Goal: Find contact information: Find contact information

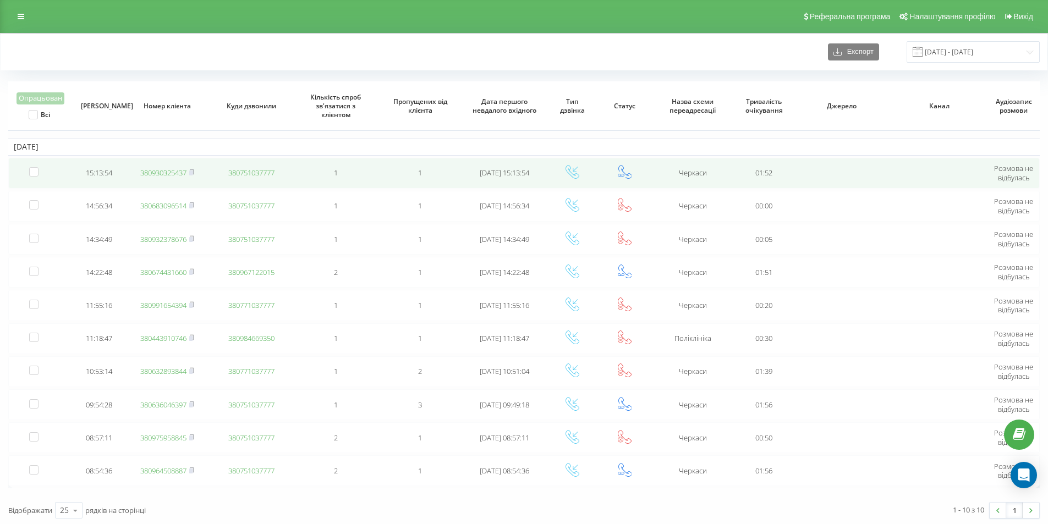
click at [174, 176] on link "380930325437" at bounding box center [163, 173] width 46 height 10
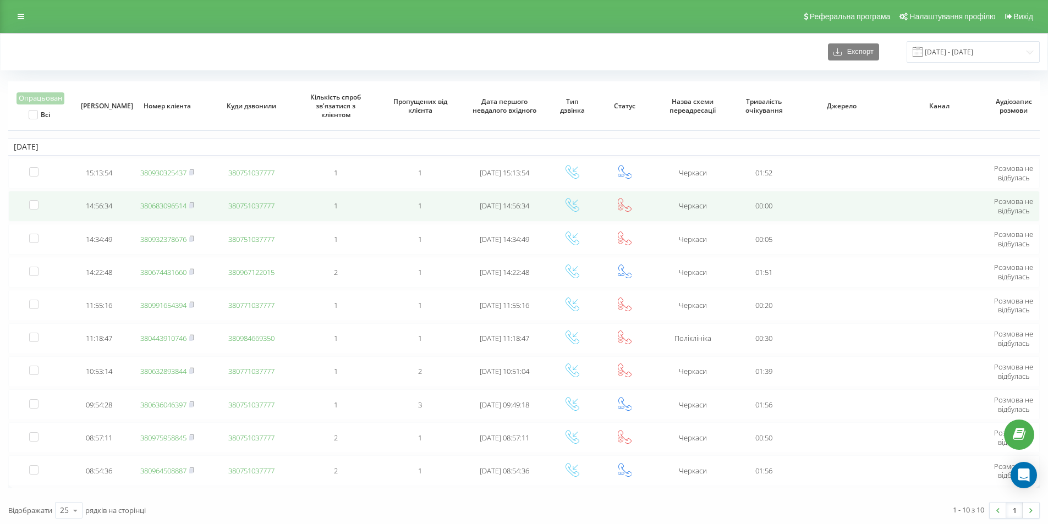
click at [171, 208] on link "380683096514" at bounding box center [163, 206] width 46 height 10
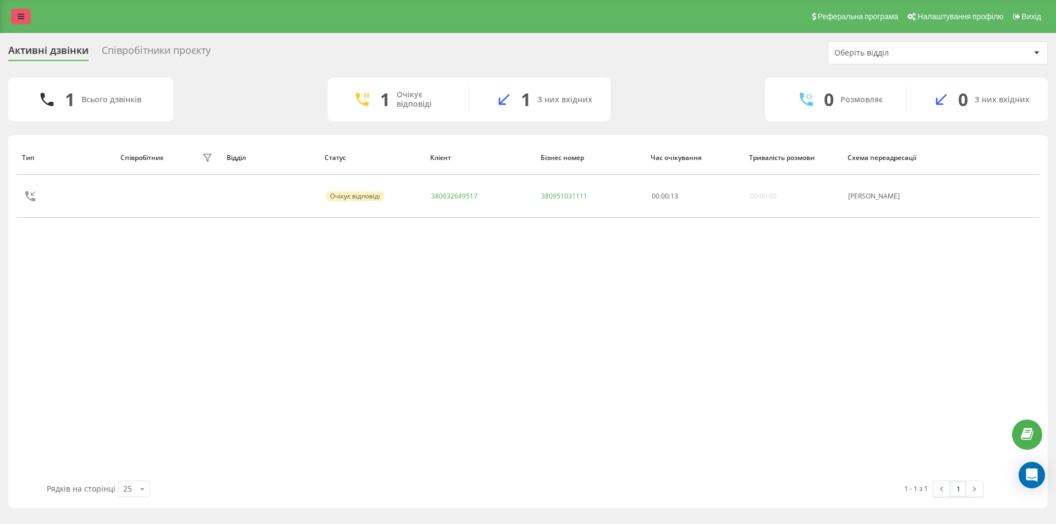
click at [15, 18] on link at bounding box center [21, 16] width 20 height 15
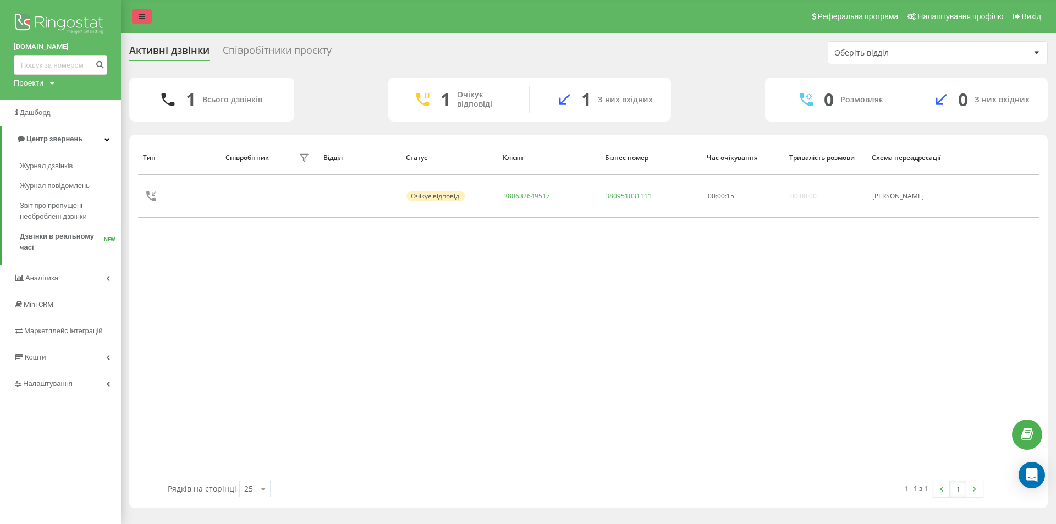
click at [136, 15] on link at bounding box center [142, 16] width 20 height 15
